Goal: Task Accomplishment & Management: Use online tool/utility

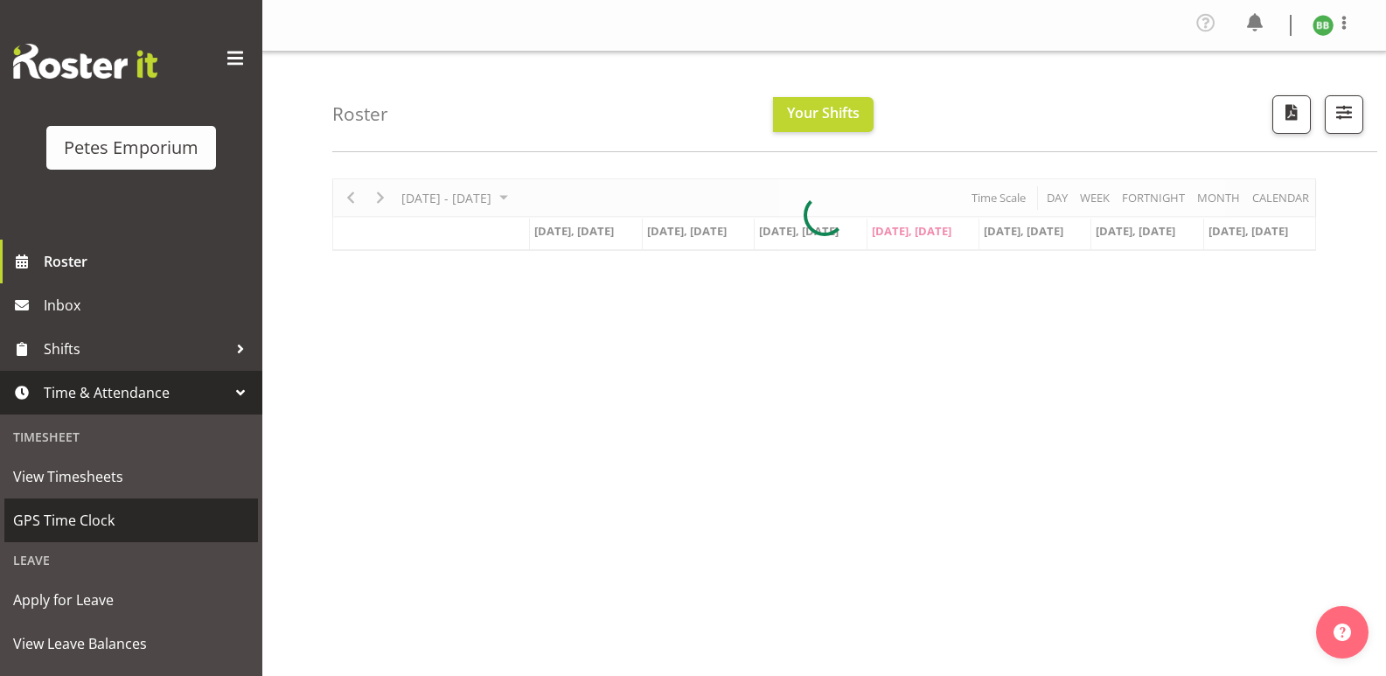
click at [129, 512] on span "GPS Time Clock" at bounding box center [131, 520] width 236 height 26
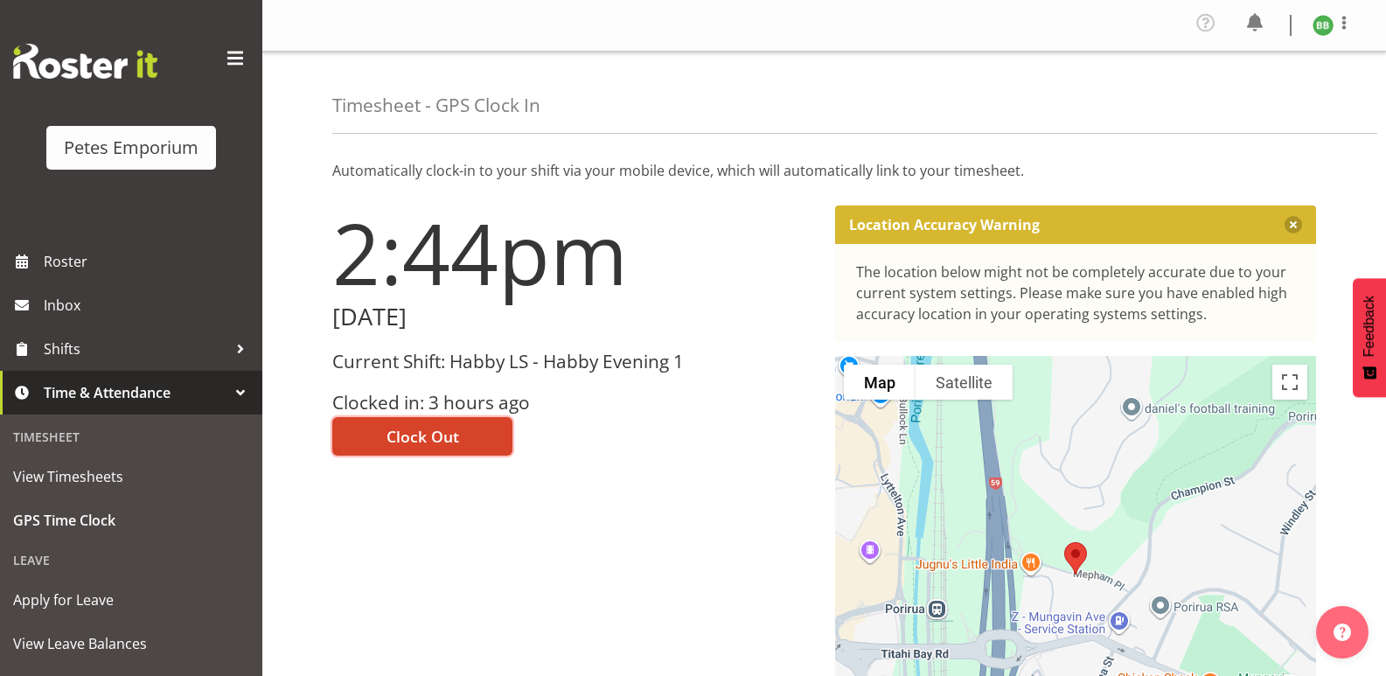
click at [444, 433] on span "Clock Out" at bounding box center [422, 436] width 73 height 23
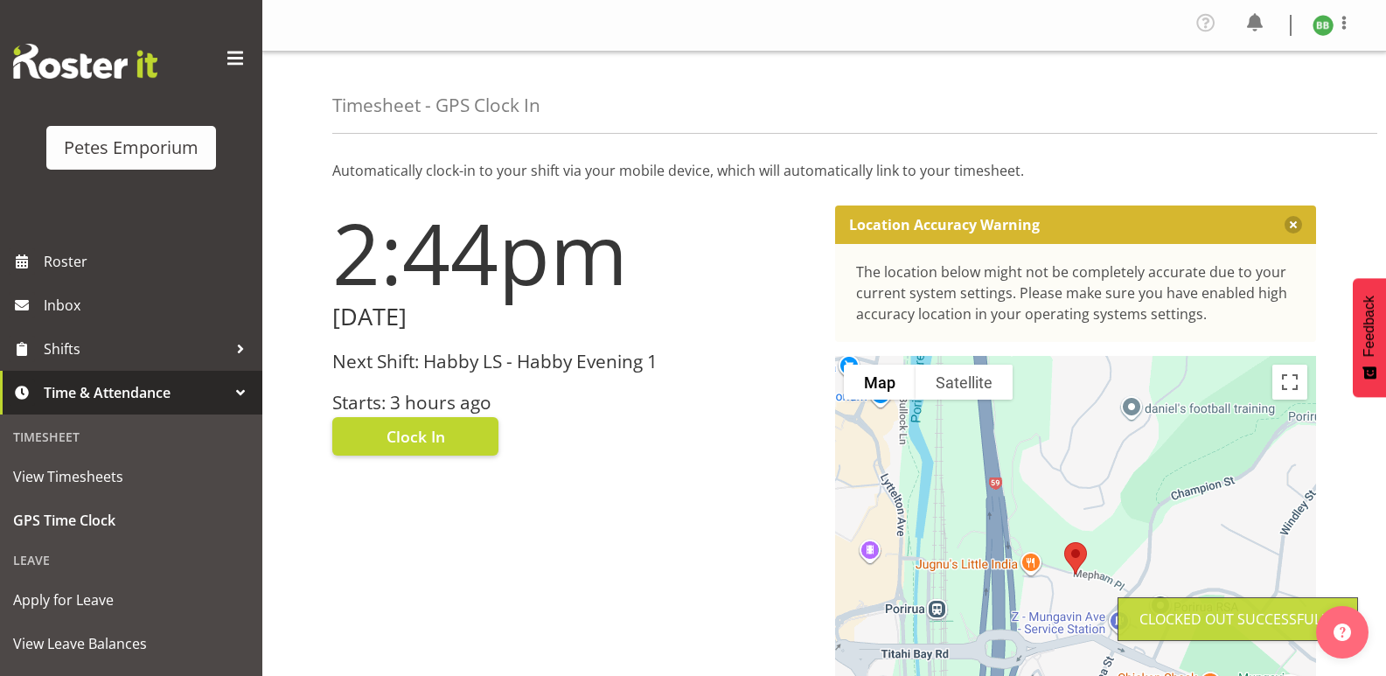
click at [1328, 28] on img at bounding box center [1322, 25] width 21 height 21
click at [1265, 94] on link "Log Out" at bounding box center [1270, 95] width 168 height 31
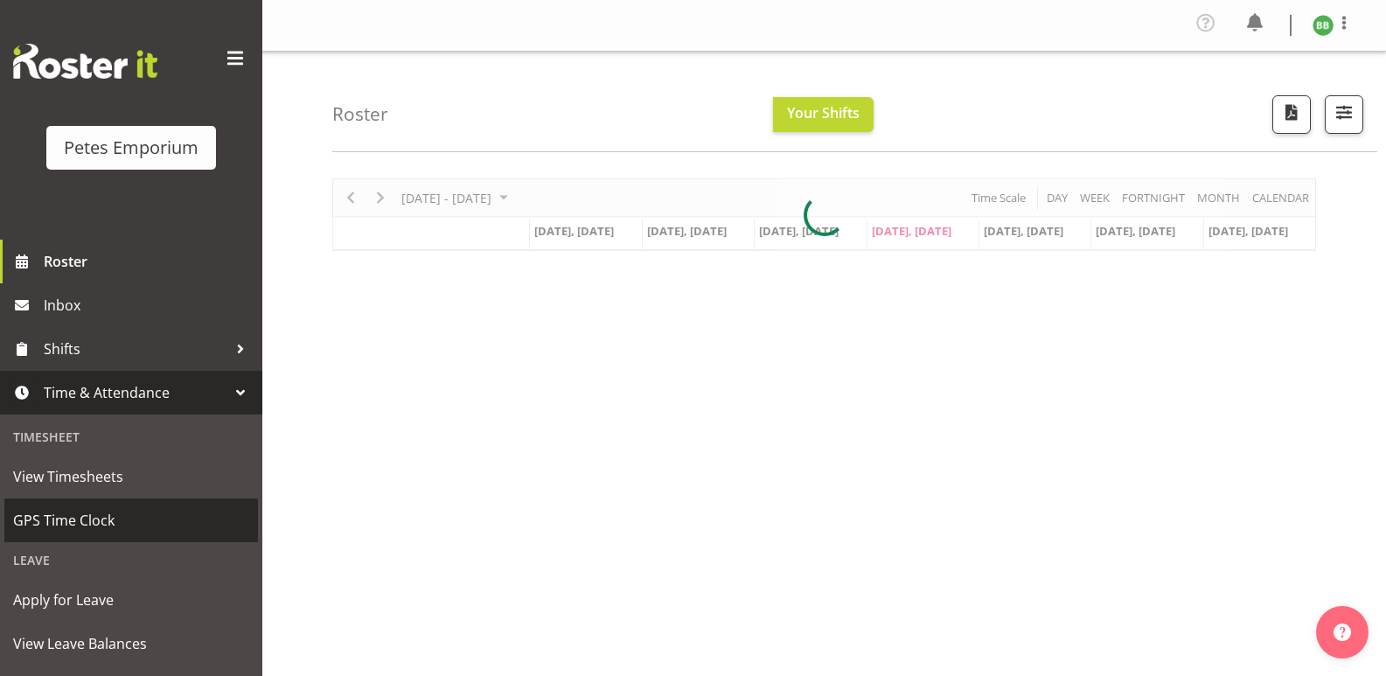
click at [103, 522] on span "GPS Time Clock" at bounding box center [131, 520] width 236 height 26
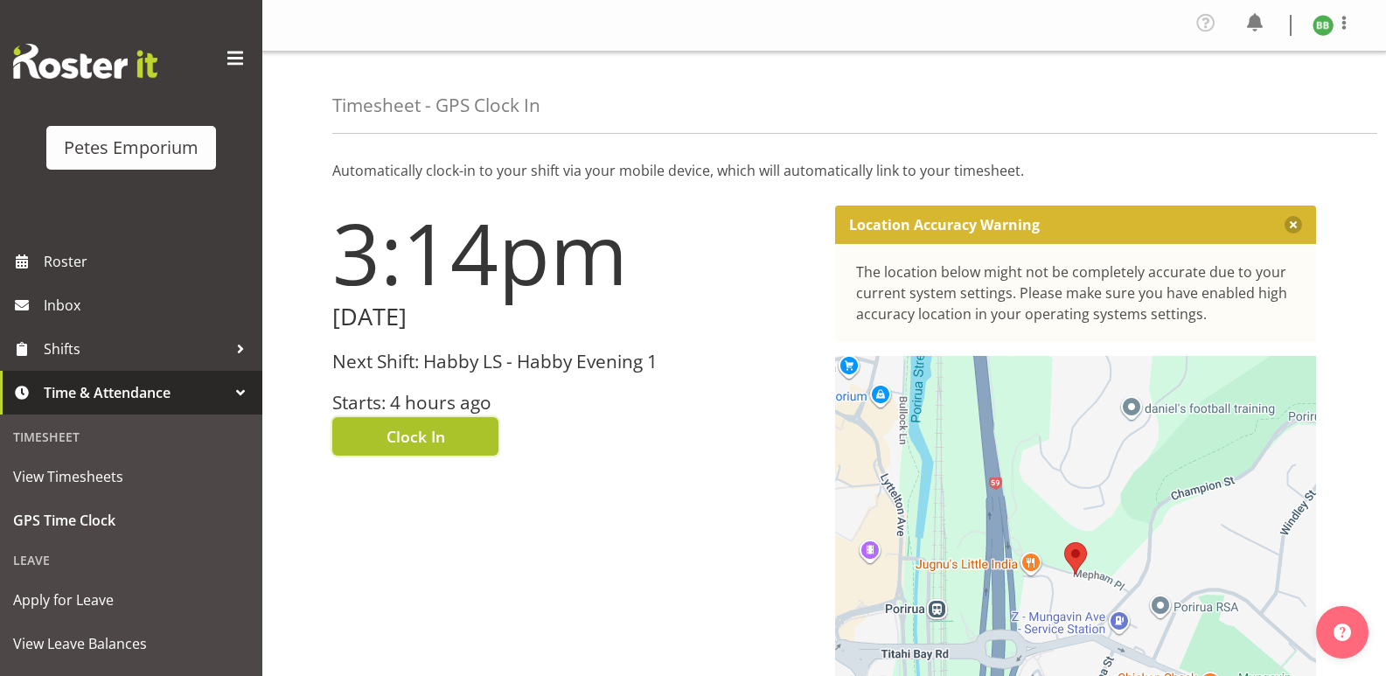
click at [400, 439] on span "Clock In" at bounding box center [415, 436] width 59 height 23
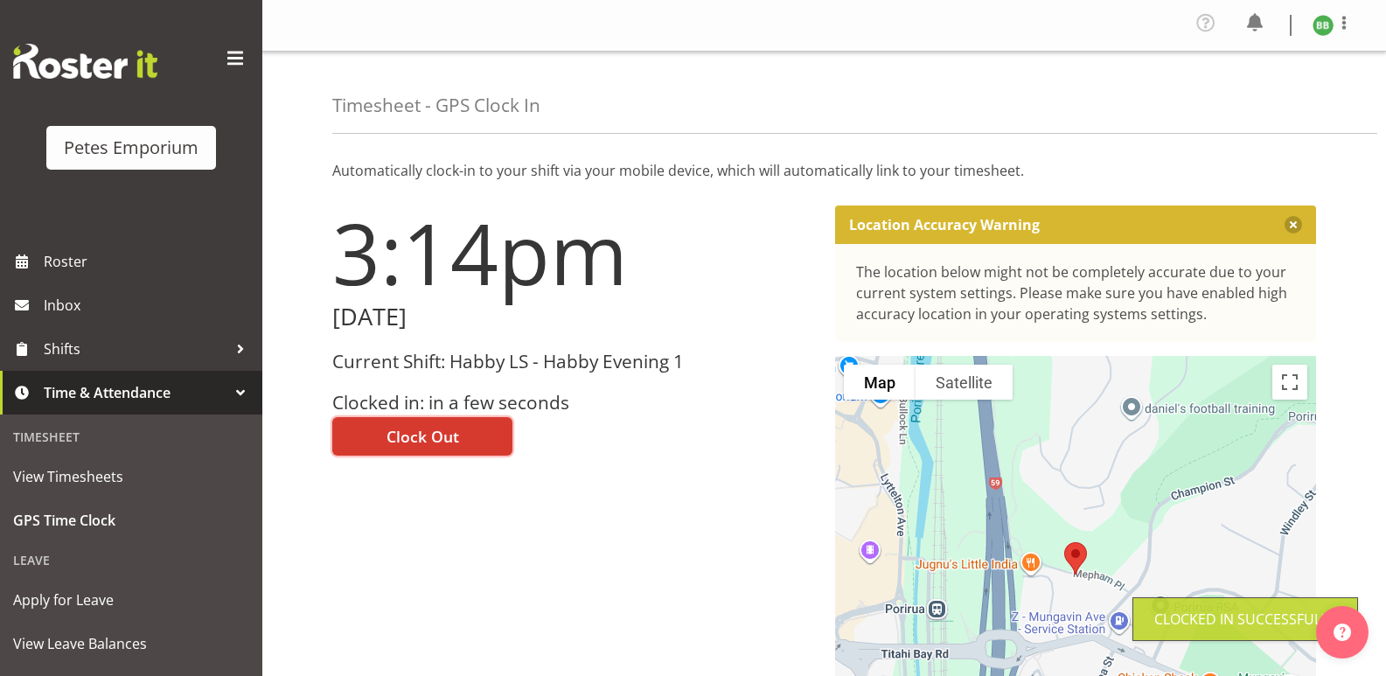
click at [1321, 24] on img at bounding box center [1322, 25] width 21 height 21
click at [1255, 87] on link "Log Out" at bounding box center [1270, 95] width 168 height 31
